Goal: Navigation & Orientation: Find specific page/section

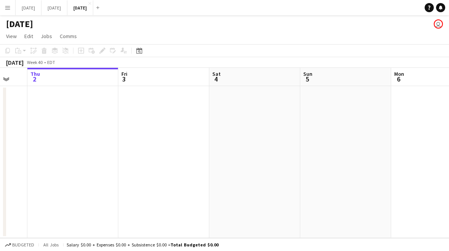
scroll to position [0, 246]
click at [102, 5] on div "Add" at bounding box center [97, 7] width 9 height 15
click at [99, 6] on app-icon "Add" at bounding box center [97, 7] width 3 height 3
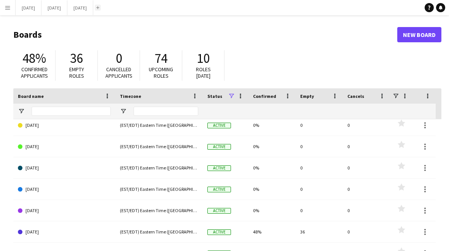
scroll to position [154, 0]
click at [171, 237] on div "(EST/EDT) Eastern Time ([GEOGRAPHIC_DATA] & [GEOGRAPHIC_DATA])" at bounding box center [158, 231] width 87 height 21
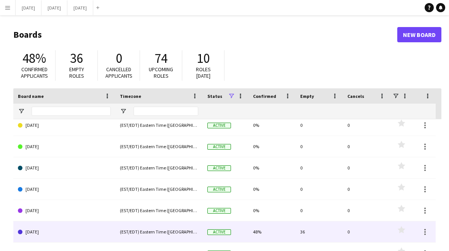
click at [294, 234] on div "48%" at bounding box center [271, 231] width 47 height 21
click at [240, 234] on div "Active" at bounding box center [226, 231] width 46 height 21
click at [102, 234] on link "[DATE]" at bounding box center [64, 231] width 93 height 21
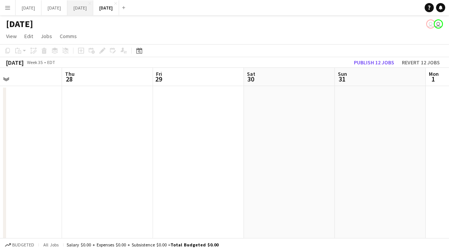
scroll to position [0, 219]
click at [93, 11] on button "[DATE] Close" at bounding box center [80, 7] width 26 height 15
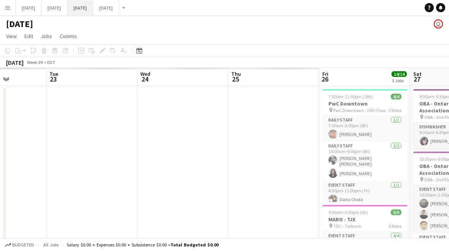
scroll to position [0, 221]
